Goal: Obtain resource: Obtain resource

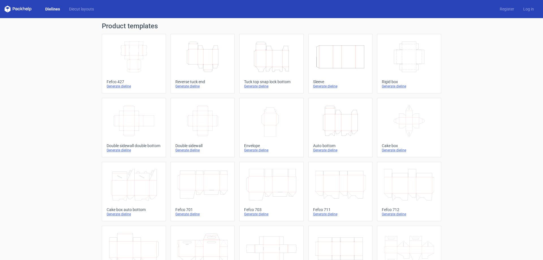
click at [402, 71] on icon "Width Depth Height" at bounding box center [409, 57] width 50 height 32
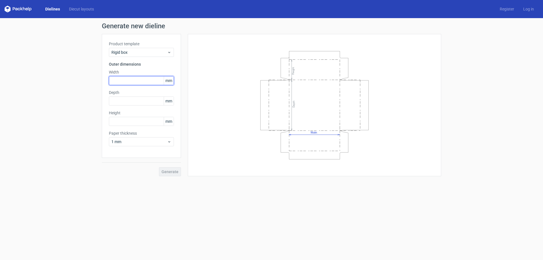
click at [124, 79] on input "text" at bounding box center [141, 80] width 65 height 9
click at [119, 99] on input "text" at bounding box center [141, 100] width 65 height 9
type input "305"
click at [129, 79] on input "text" at bounding box center [141, 80] width 65 height 9
type input "381"
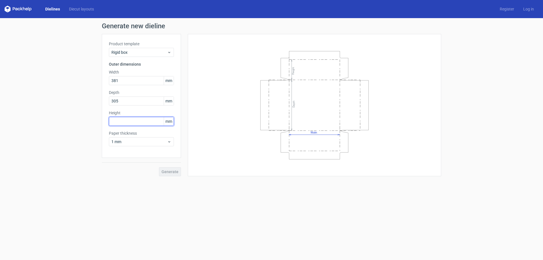
click at [127, 122] on input "text" at bounding box center [141, 121] width 65 height 9
type input "152"
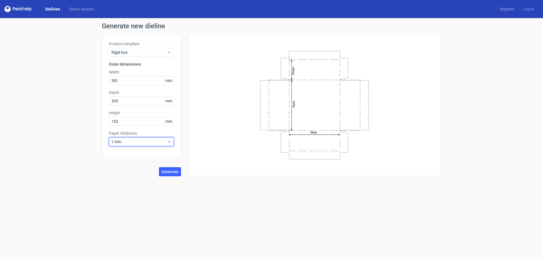
click at [167, 144] on div "1 mm" at bounding box center [141, 141] width 65 height 9
click at [166, 172] on span "Generate" at bounding box center [169, 172] width 17 height 4
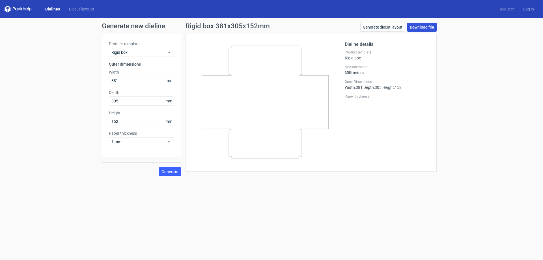
click at [419, 26] on link "Download file" at bounding box center [421, 27] width 29 height 9
